Goal: Task Accomplishment & Management: Use online tool/utility

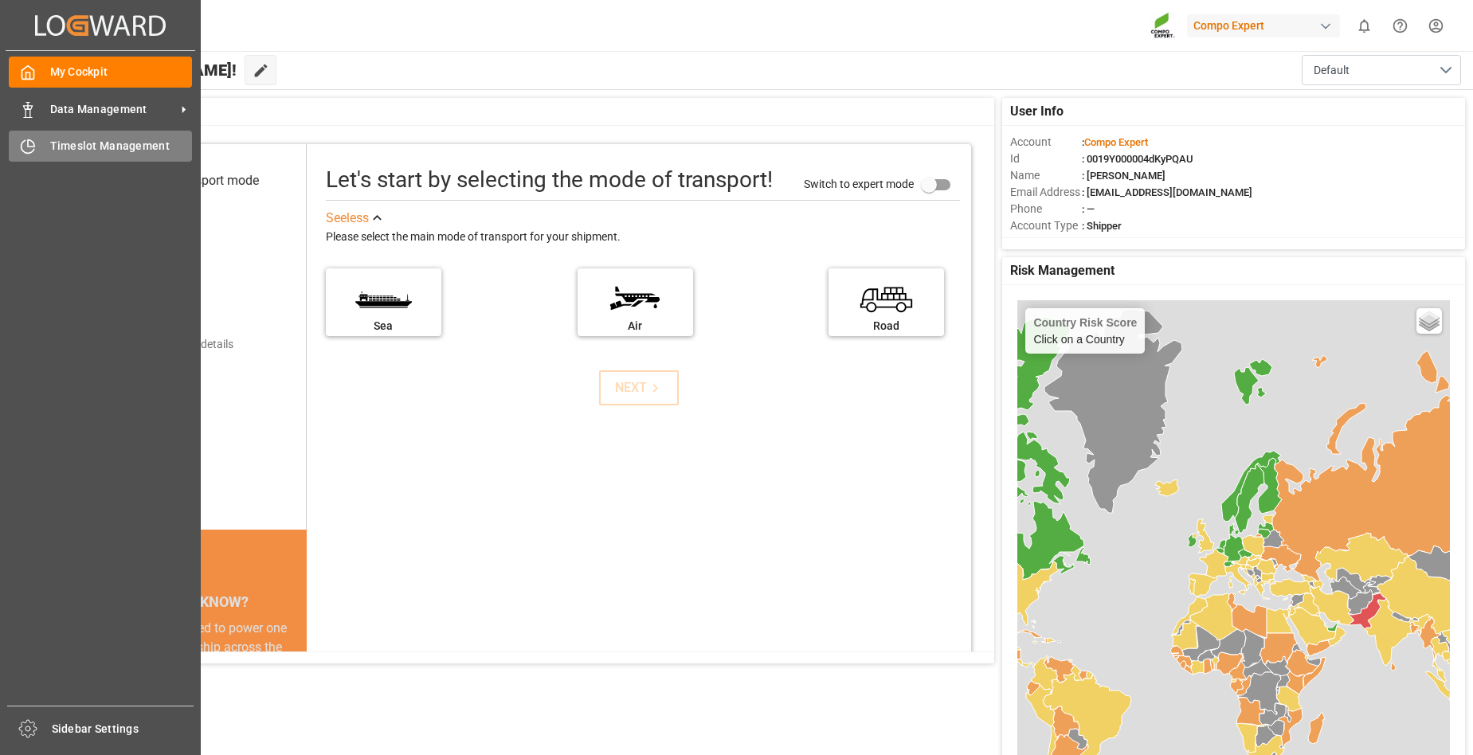
click at [45, 146] on div "Timeslot Management Timeslot Management" at bounding box center [100, 146] width 183 height 31
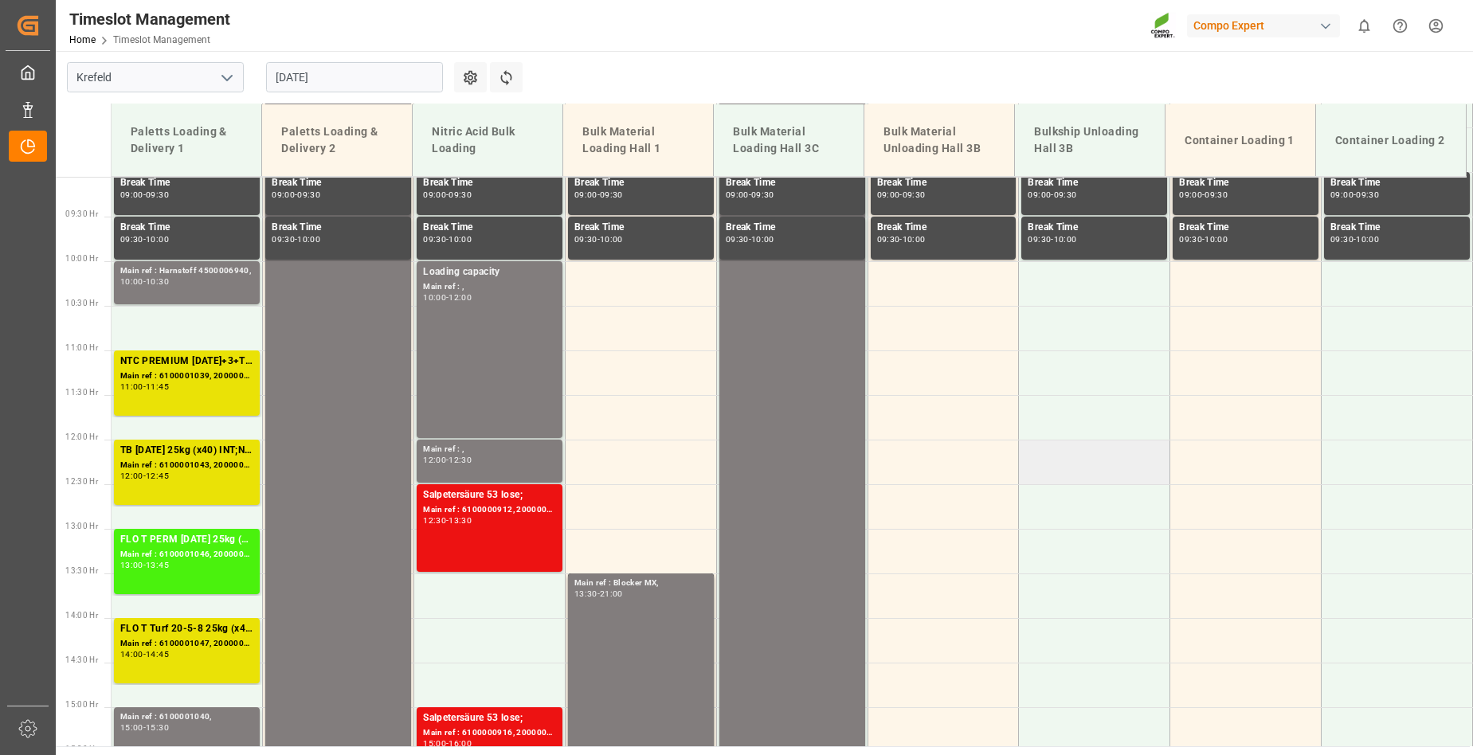
scroll to position [771, 0]
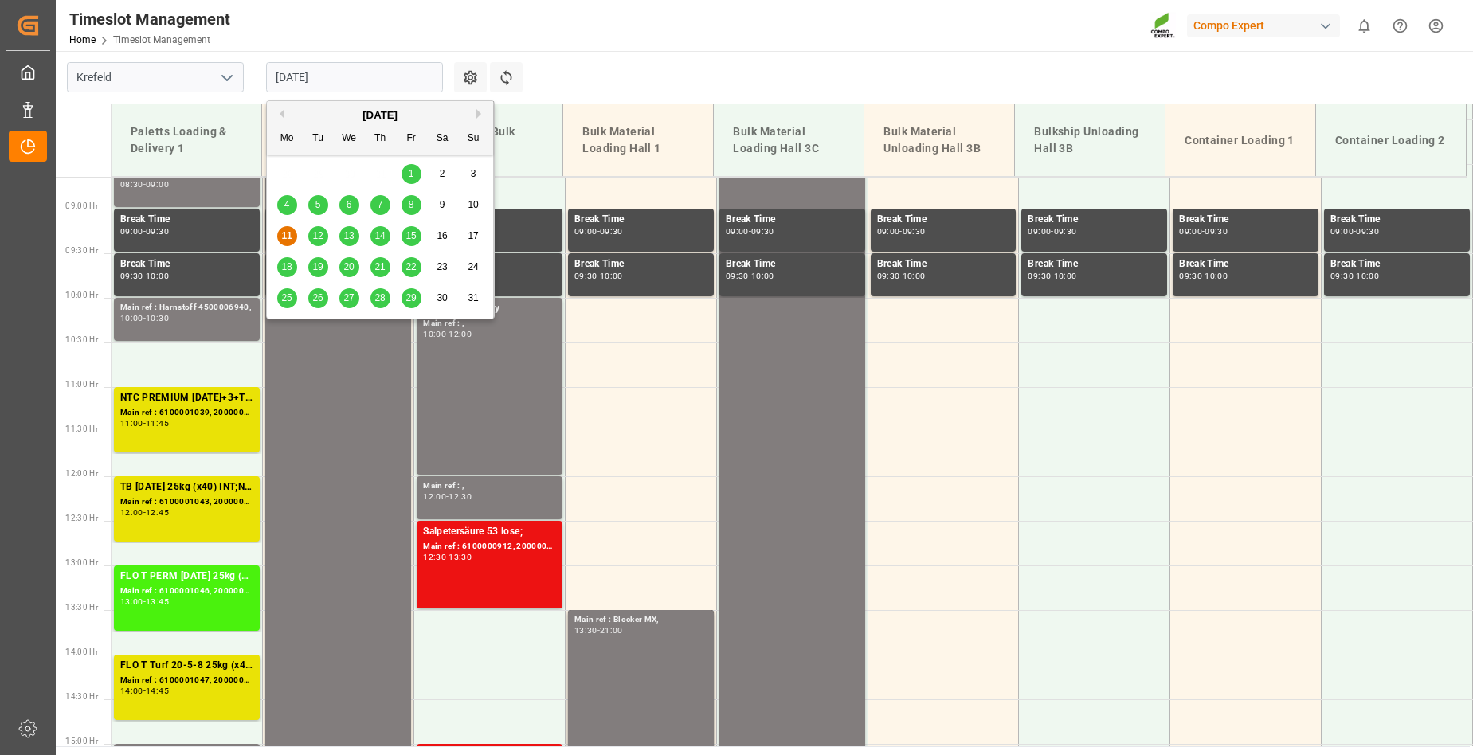
click at [359, 75] on input "[DATE]" at bounding box center [354, 77] width 177 height 30
click at [313, 237] on span "12" at bounding box center [317, 235] width 10 height 11
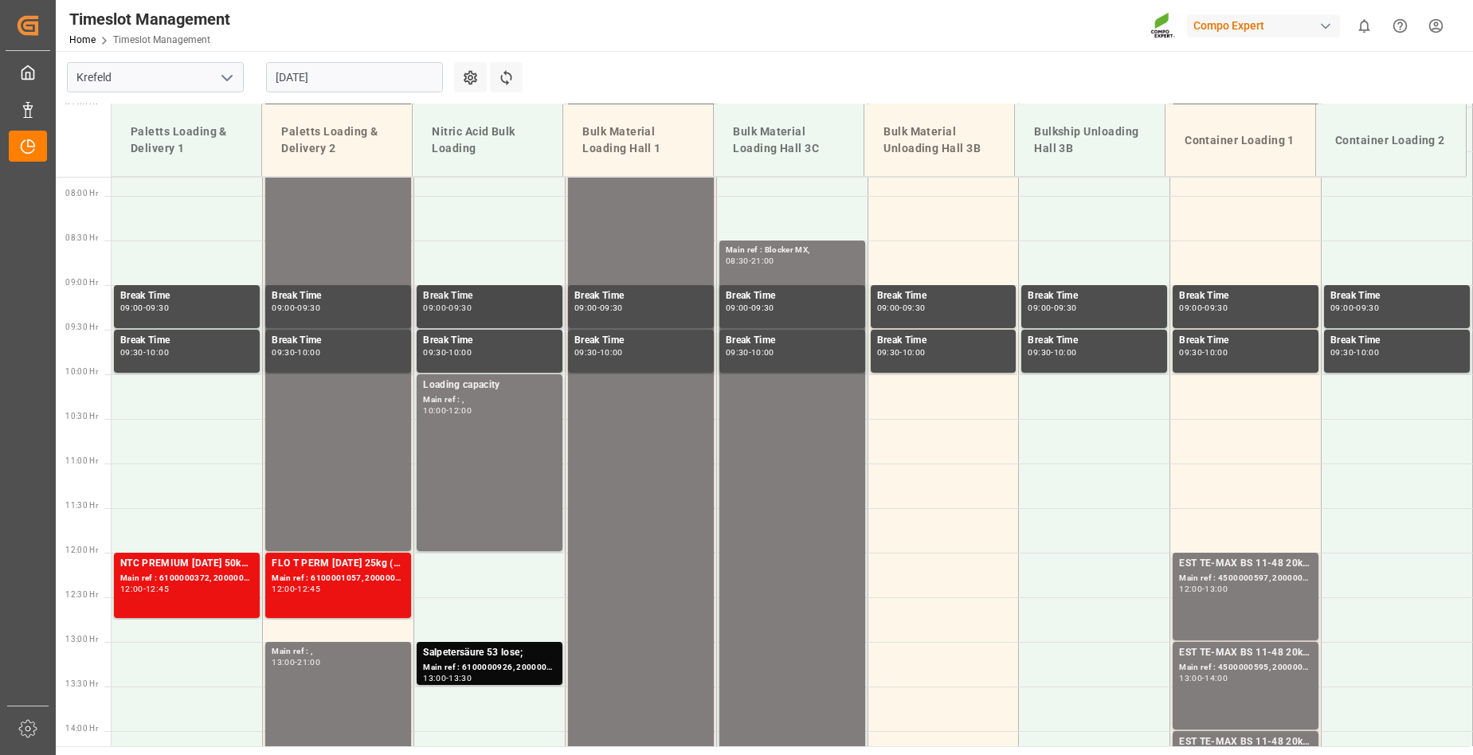
scroll to position [453, 0]
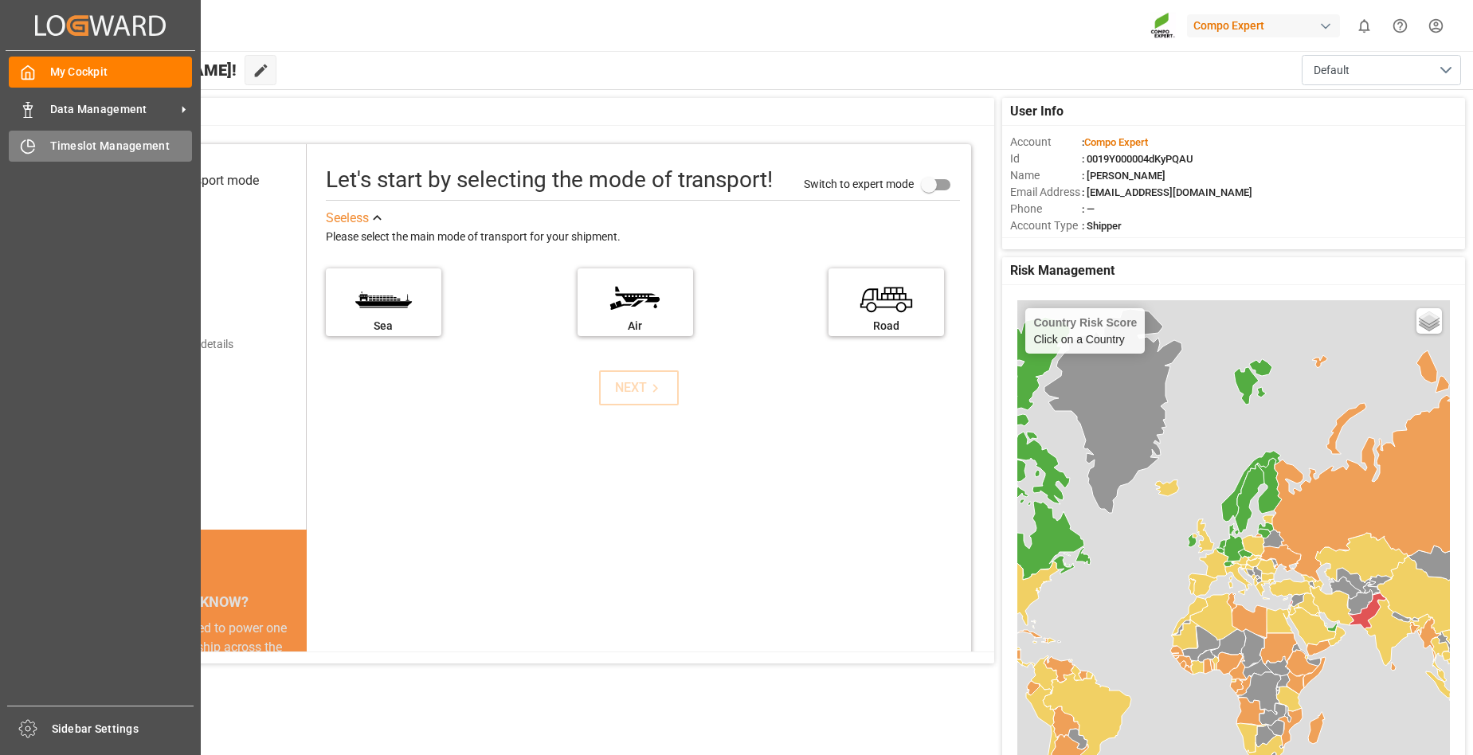
click at [109, 146] on span "Timeslot Management" at bounding box center [121, 146] width 143 height 17
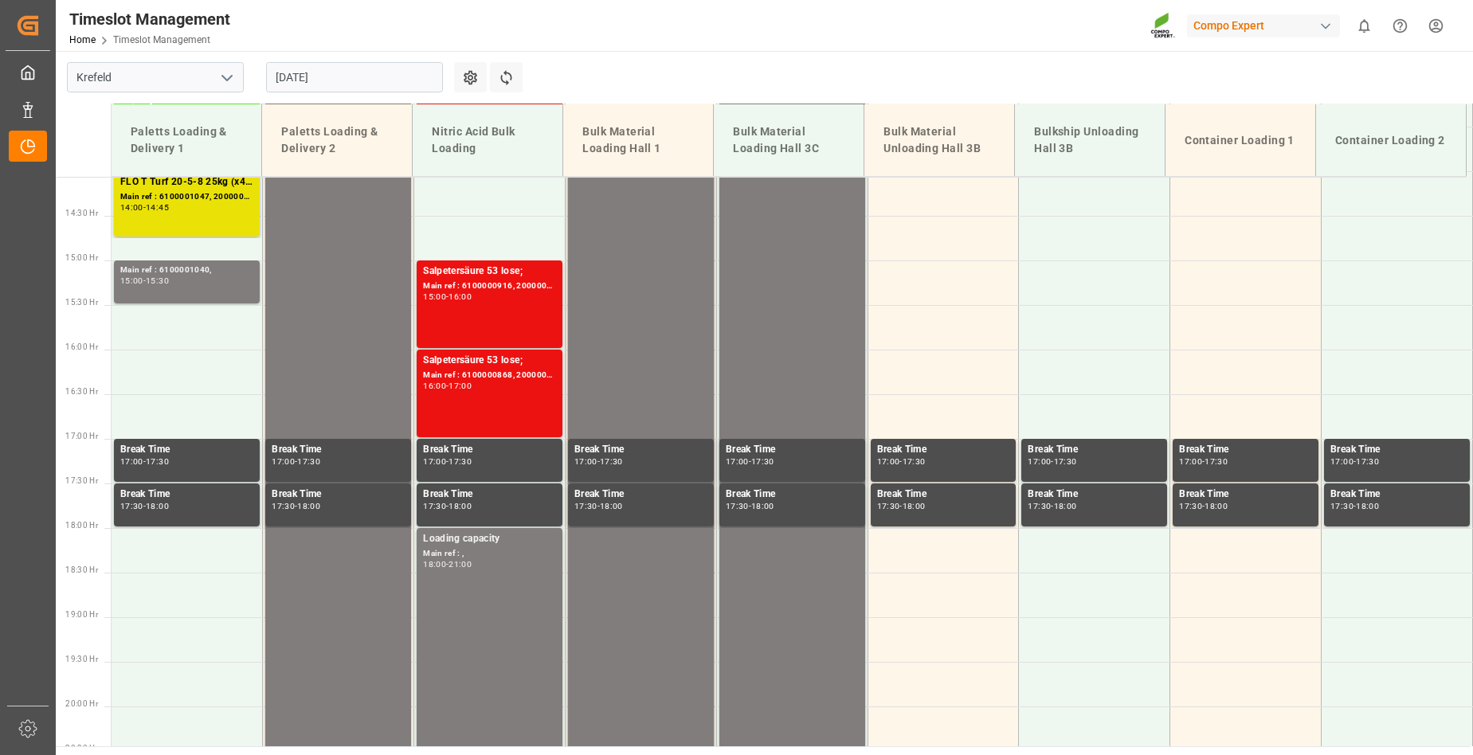
scroll to position [1568, 0]
